Goal: Register for event/course

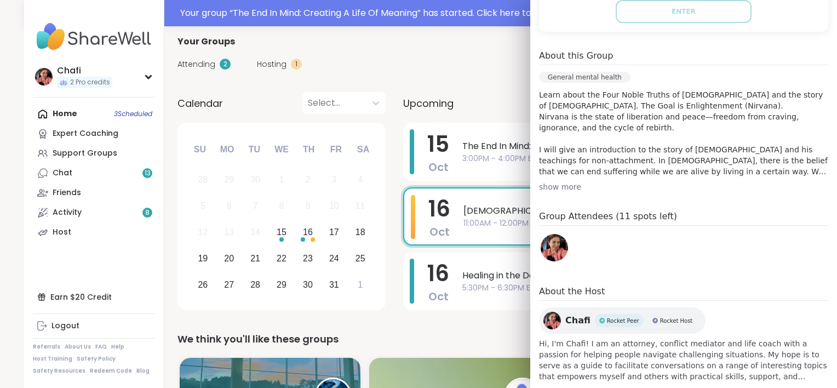
click at [81, 115] on div "Home 3 Scheduled Expert Coaching Support Groups Chat 13 Friends Activity 8 Host" at bounding box center [94, 173] width 122 height 138
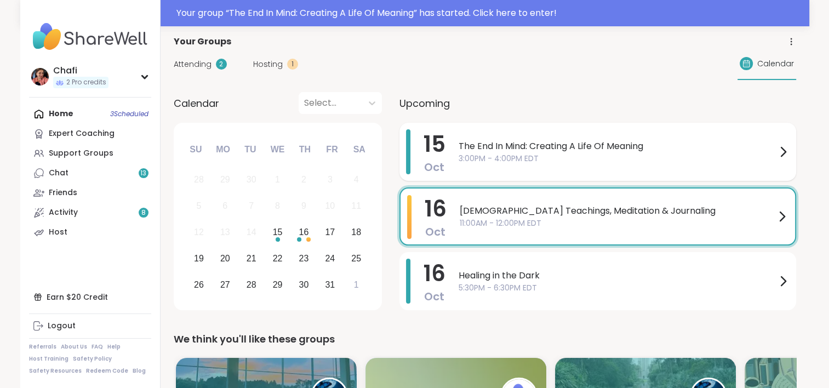
click at [497, 164] on div "The End In Mind: Creating A Life Of Meaning 3:00PM - 4:00PM EDT" at bounding box center [624, 151] width 331 height 45
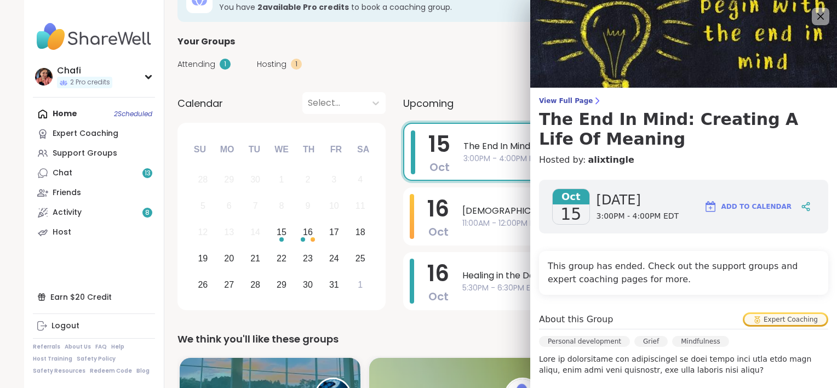
click at [552, 101] on span "View Full Page" at bounding box center [683, 100] width 289 height 9
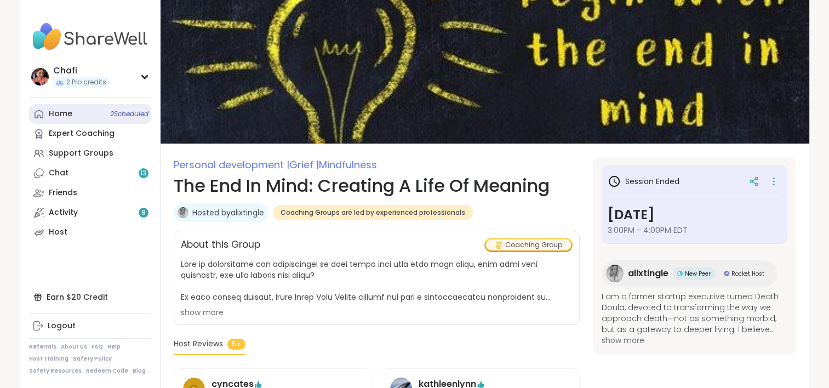
click at [57, 118] on div "Home 2 Scheduled" at bounding box center [61, 114] width 24 height 11
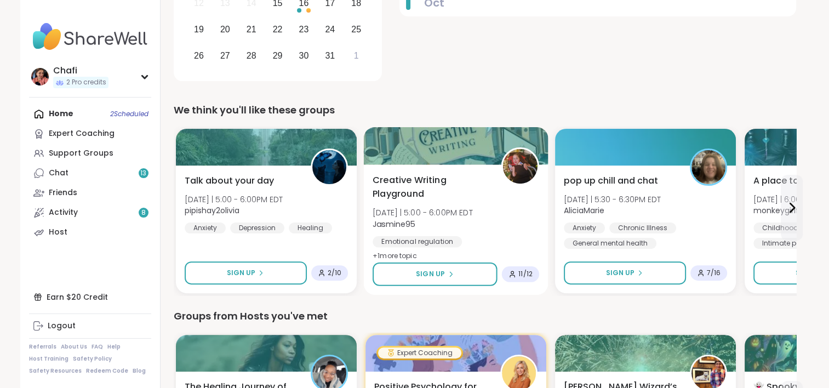
click at [495, 214] on div "Creative Writing Playground [DATE] | 5:00 - 6:00PM EDT Jasmine95 Emotional regu…" at bounding box center [456, 218] width 167 height 89
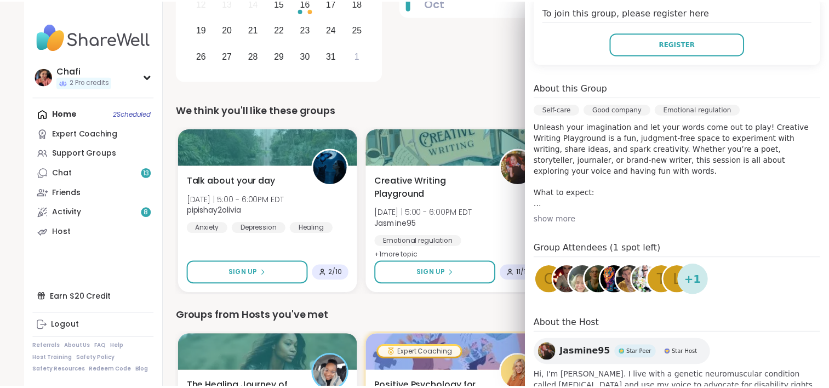
scroll to position [298, 0]
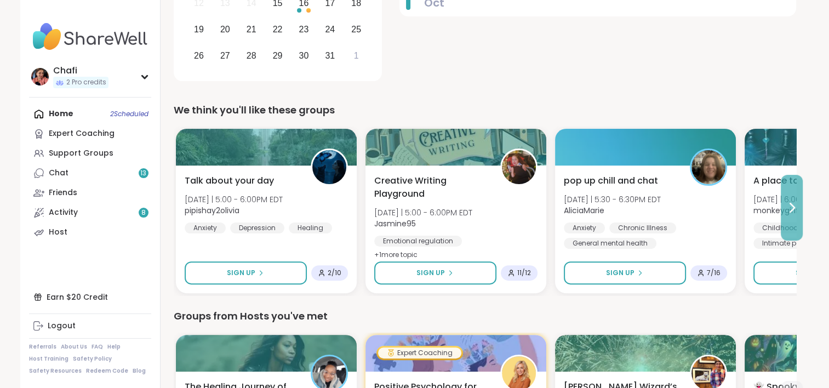
click at [786, 207] on icon at bounding box center [791, 207] width 13 height 13
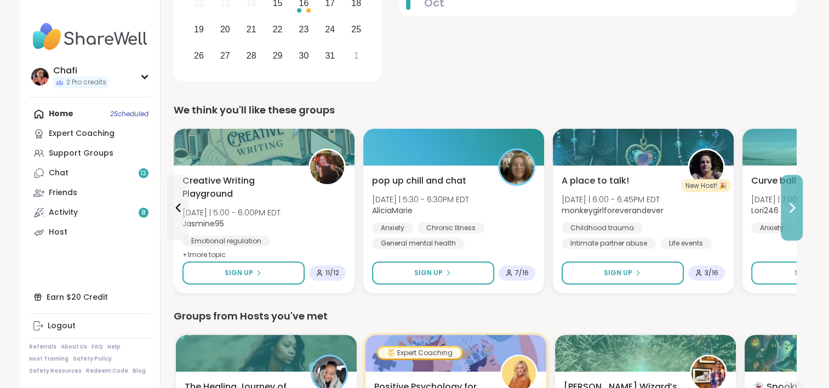
click at [786, 207] on icon at bounding box center [791, 207] width 13 height 13
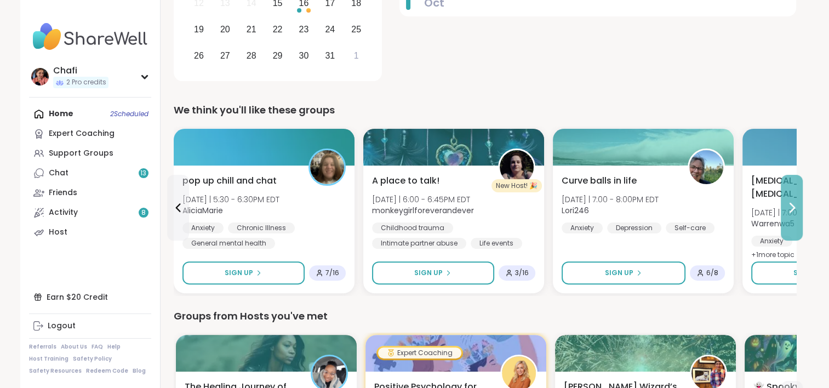
click at [785, 207] on icon at bounding box center [791, 207] width 13 height 13
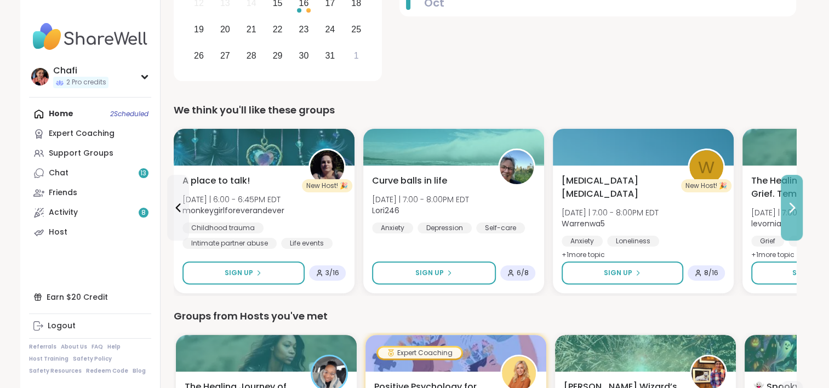
click at [786, 207] on icon at bounding box center [791, 207] width 13 height 13
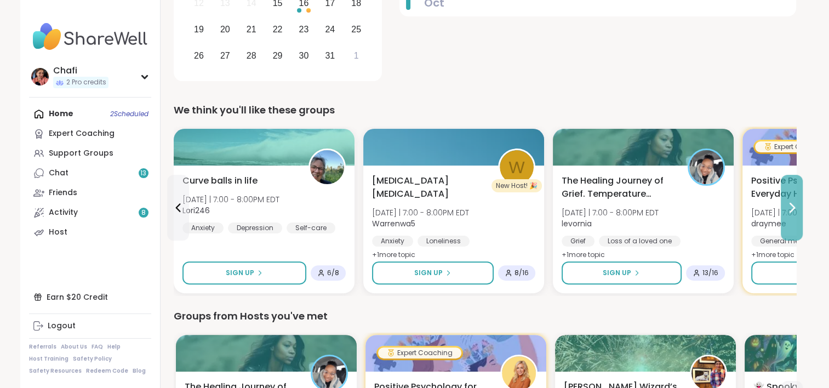
click at [785, 207] on icon at bounding box center [791, 207] width 13 height 13
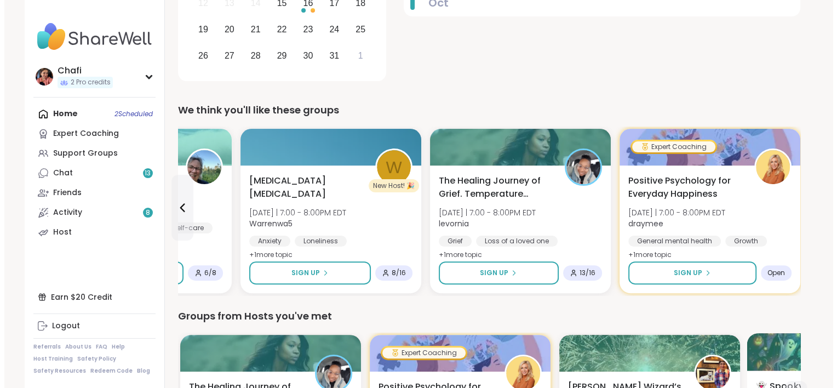
scroll to position [459, 0]
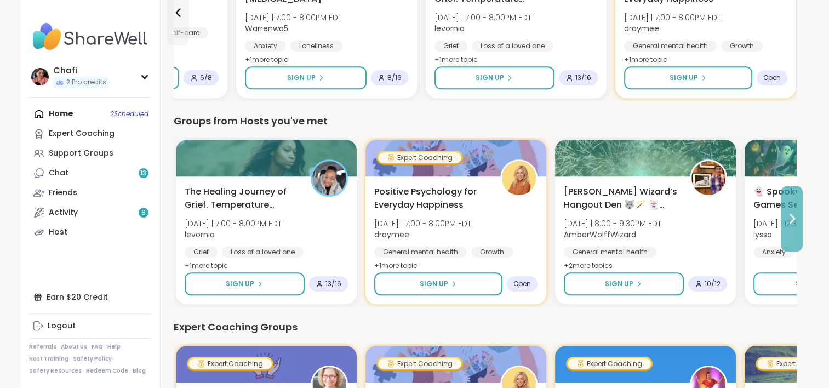
click at [790, 218] on icon at bounding box center [791, 218] width 13 height 13
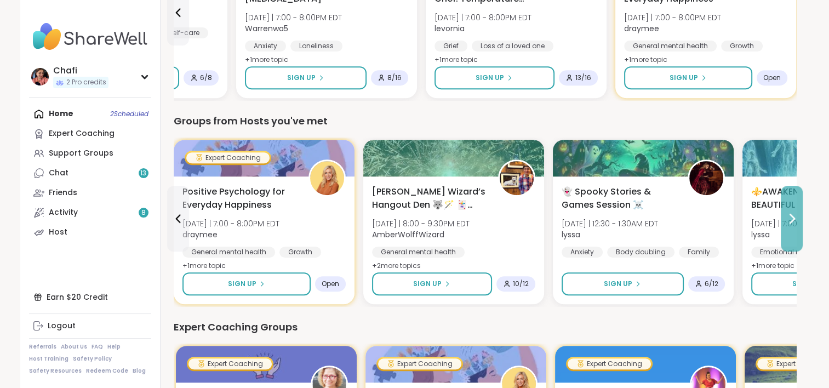
click at [791, 218] on icon at bounding box center [791, 218] width 13 height 13
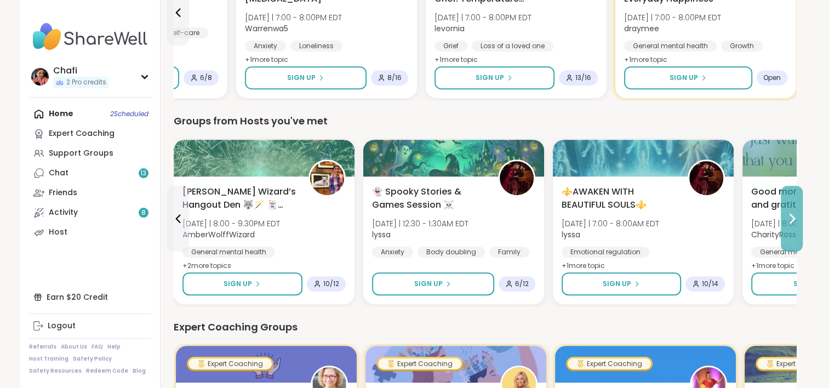
click at [790, 218] on icon at bounding box center [791, 218] width 13 height 13
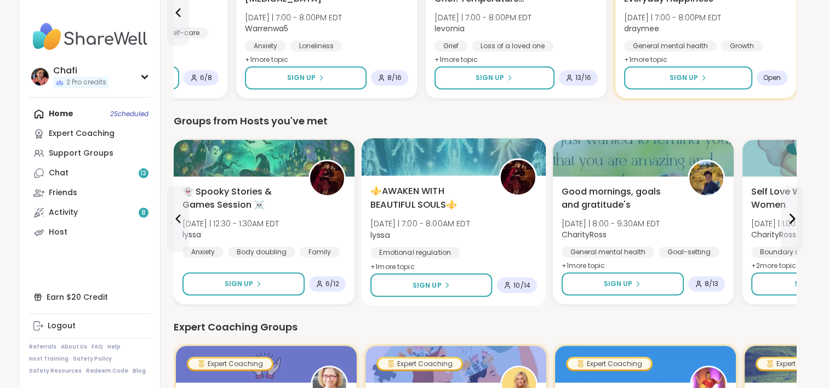
click at [521, 219] on div "⚜️AWAKEN WITH BEAUTIFUL SOULS⚜️ [DATE] | 7:00 - 8:00AM EDT lyssa Emotional regu…" at bounding box center [454, 237] width 167 height 105
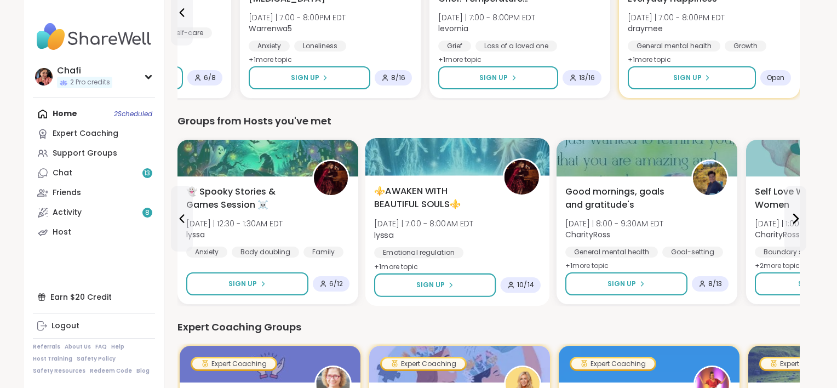
click at [521, 219] on div "⚜️AWAKEN WITH BEAUTIFUL SOULS⚜️ [DATE] | 7:00 - 8:00AM EDT lyssa Emotional regu…" at bounding box center [457, 237] width 167 height 105
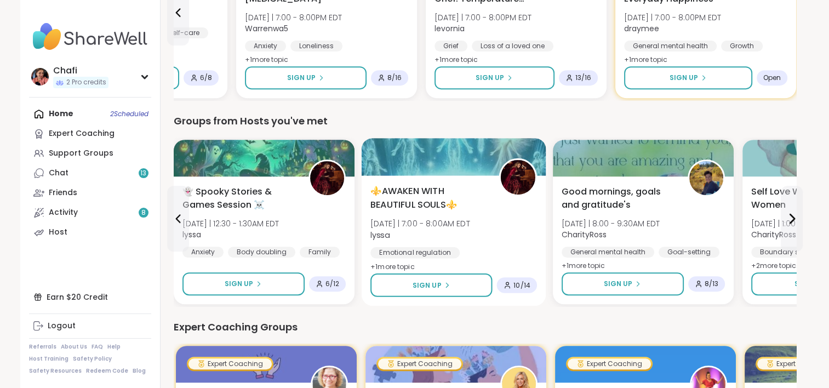
drag, startPoint x: 521, startPoint y: 219, endPoint x: 500, endPoint y: 235, distance: 26.6
click at [500, 235] on div "⚜️AWAKEN WITH BEAUTIFUL SOULS⚜️ [DATE] | 7:00 - 8:00AM EDT lyssa Emotional regu…" at bounding box center [454, 237] width 167 height 105
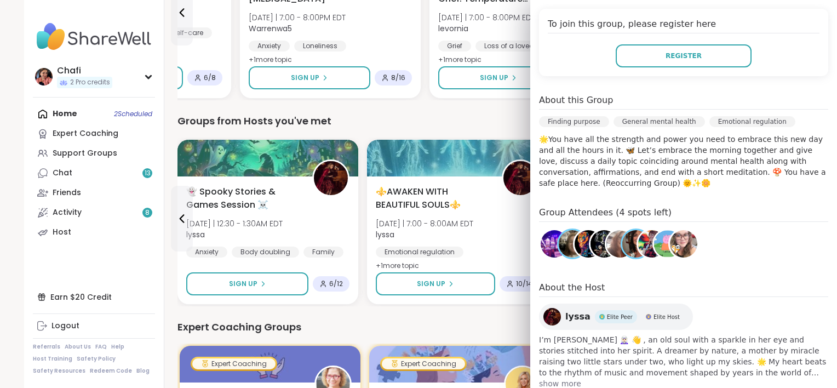
scroll to position [243, 0]
